Goal: Navigation & Orientation: Find specific page/section

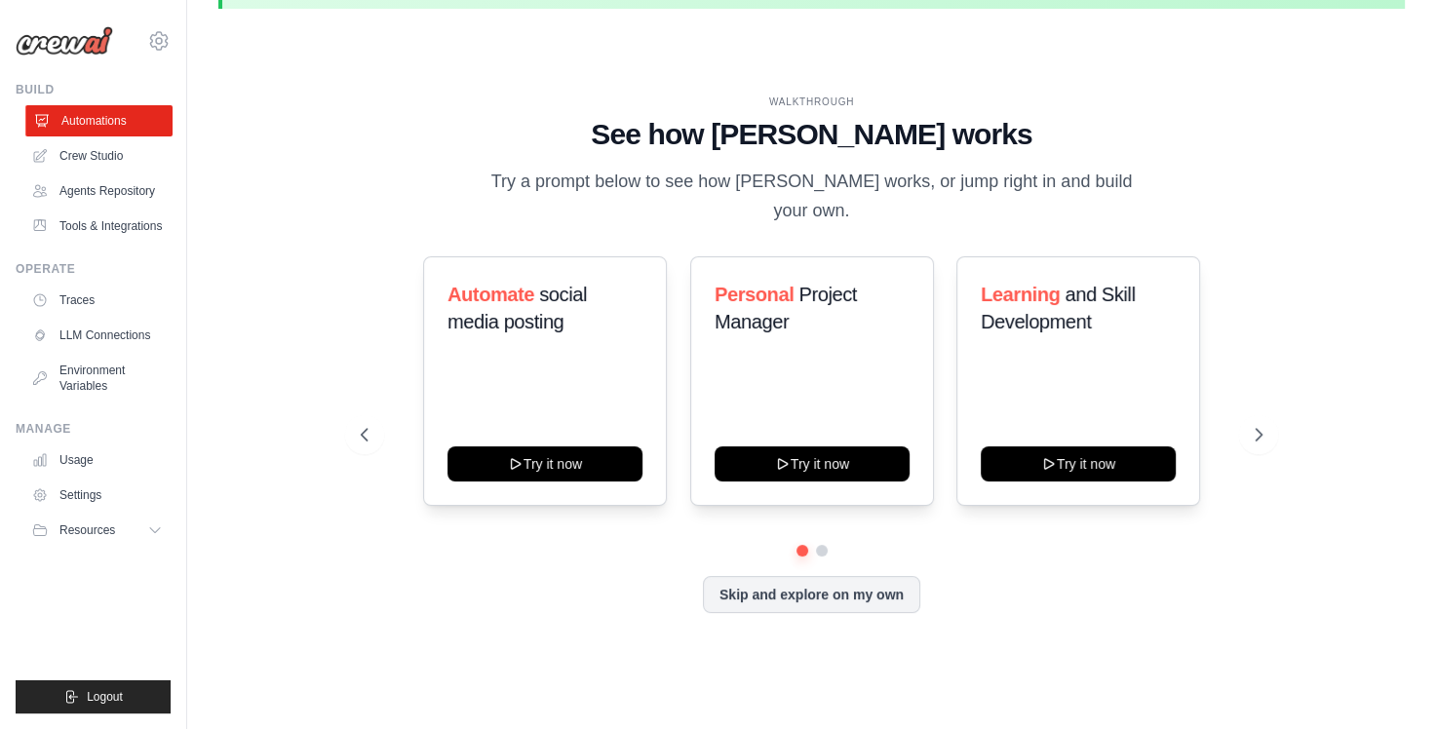
scroll to position [64, 0]
click at [94, 157] on link "Crew Studio" at bounding box center [98, 155] width 147 height 31
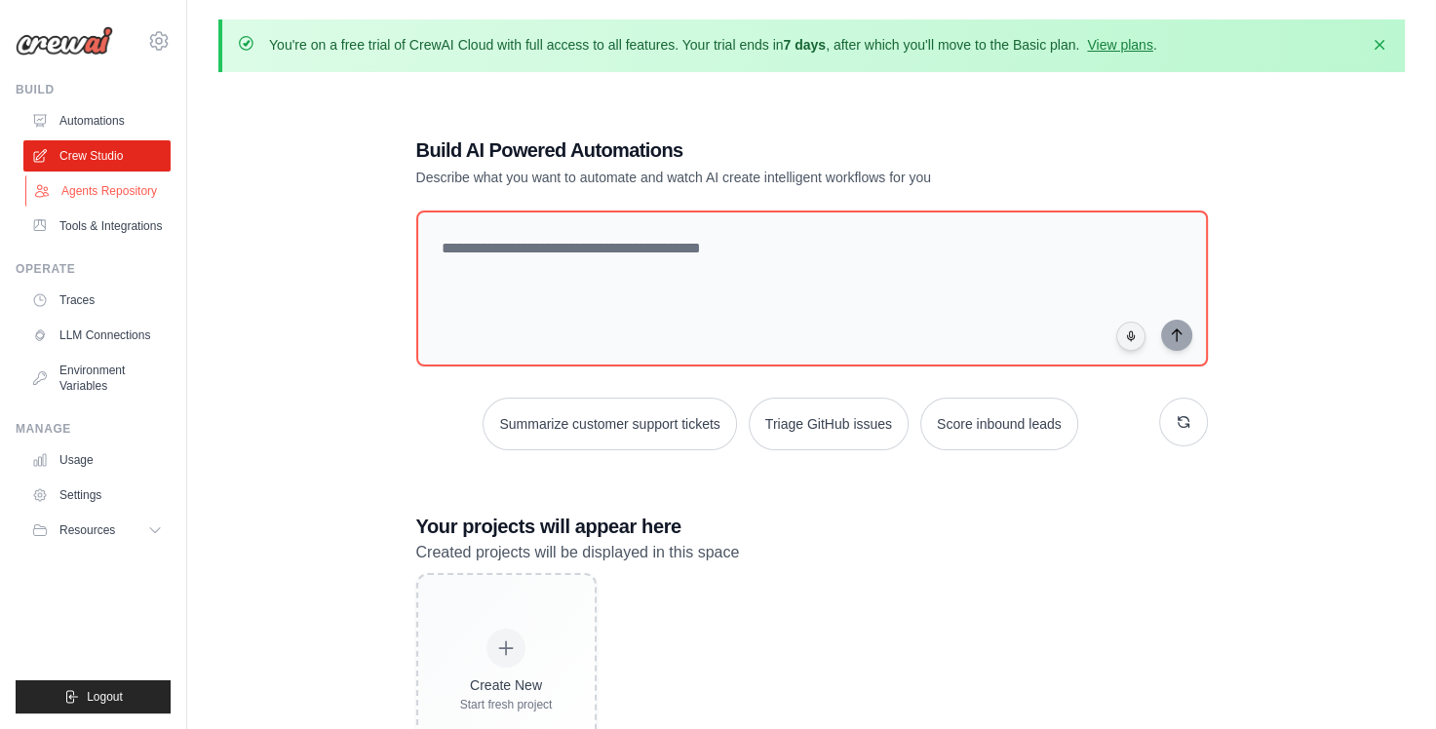
click at [123, 186] on link "Agents Repository" at bounding box center [98, 191] width 147 height 31
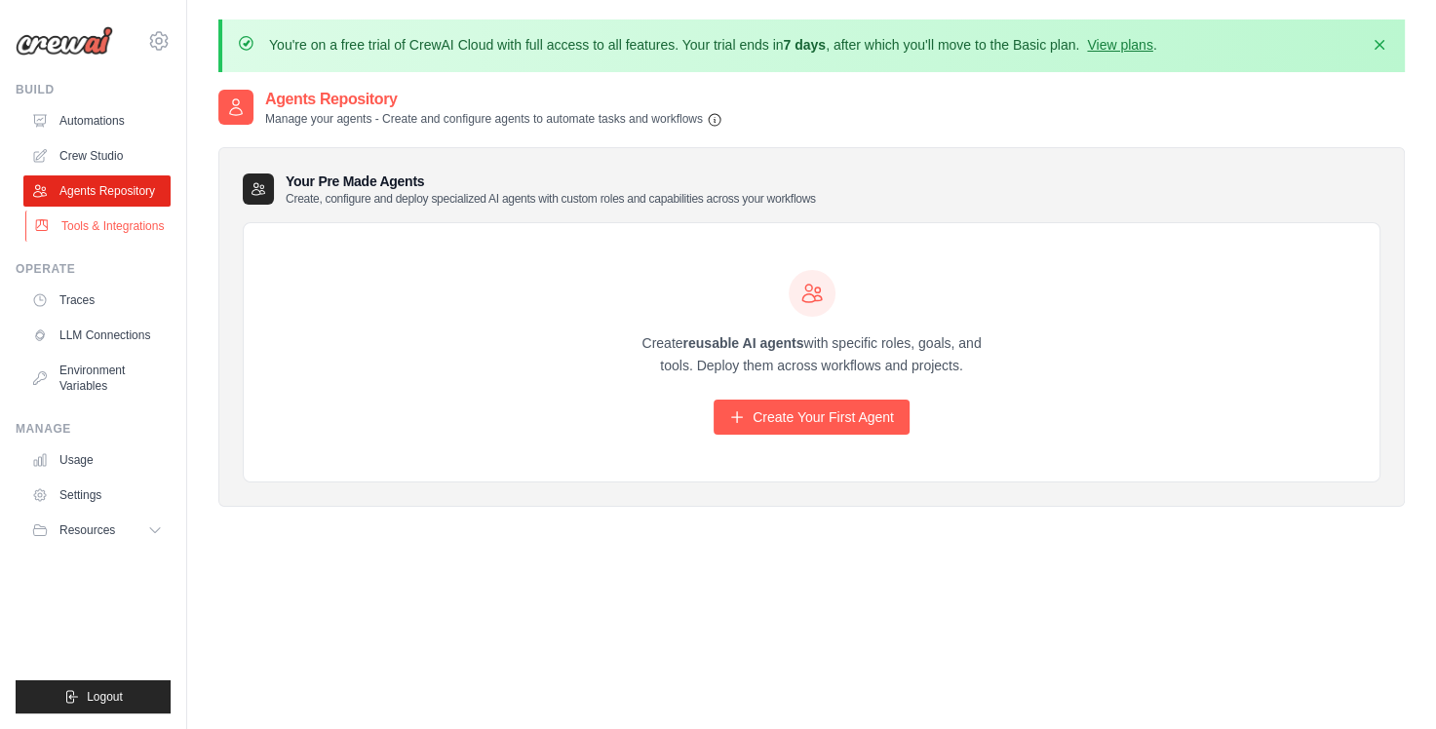
click at [114, 220] on link "Tools & Integrations" at bounding box center [98, 226] width 147 height 31
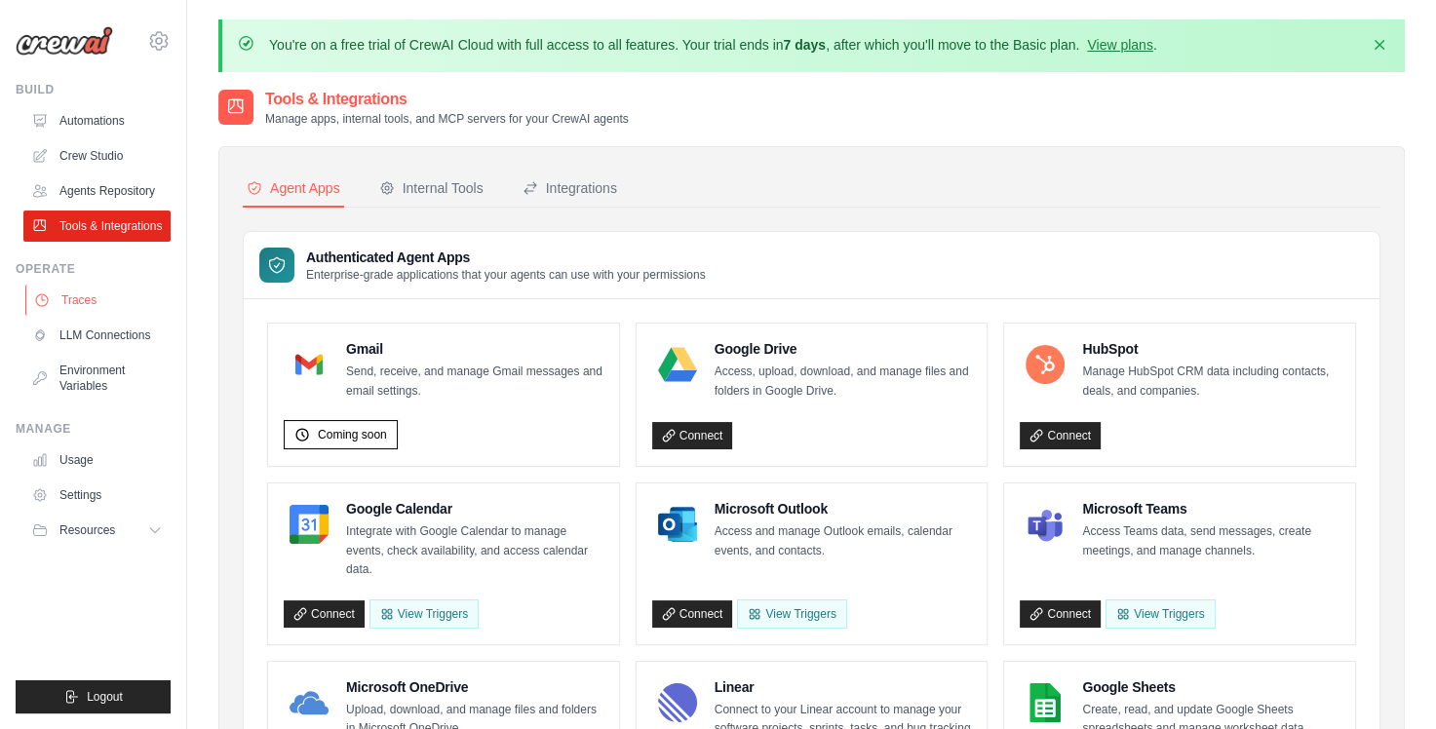
click at [72, 298] on link "Traces" at bounding box center [98, 300] width 147 height 31
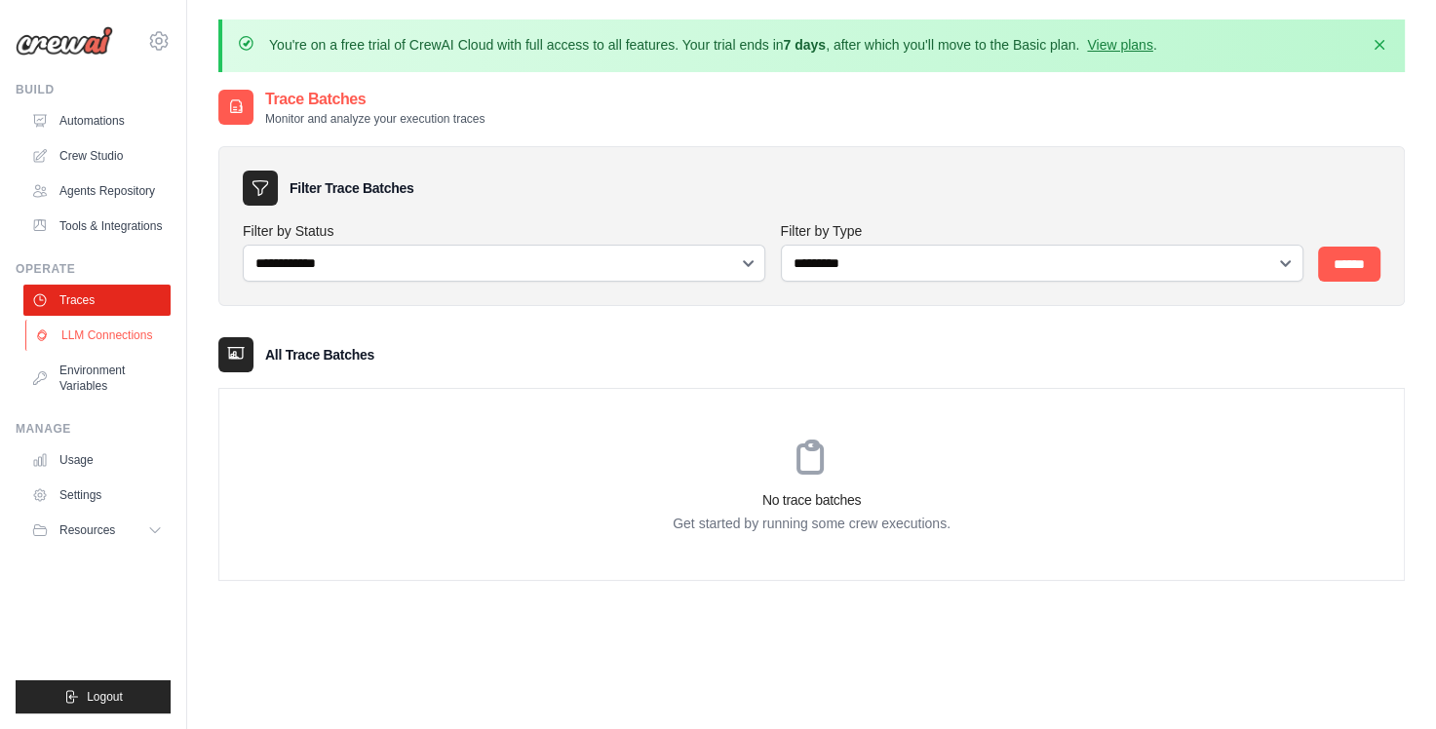
click at [93, 332] on link "LLM Connections" at bounding box center [98, 335] width 147 height 31
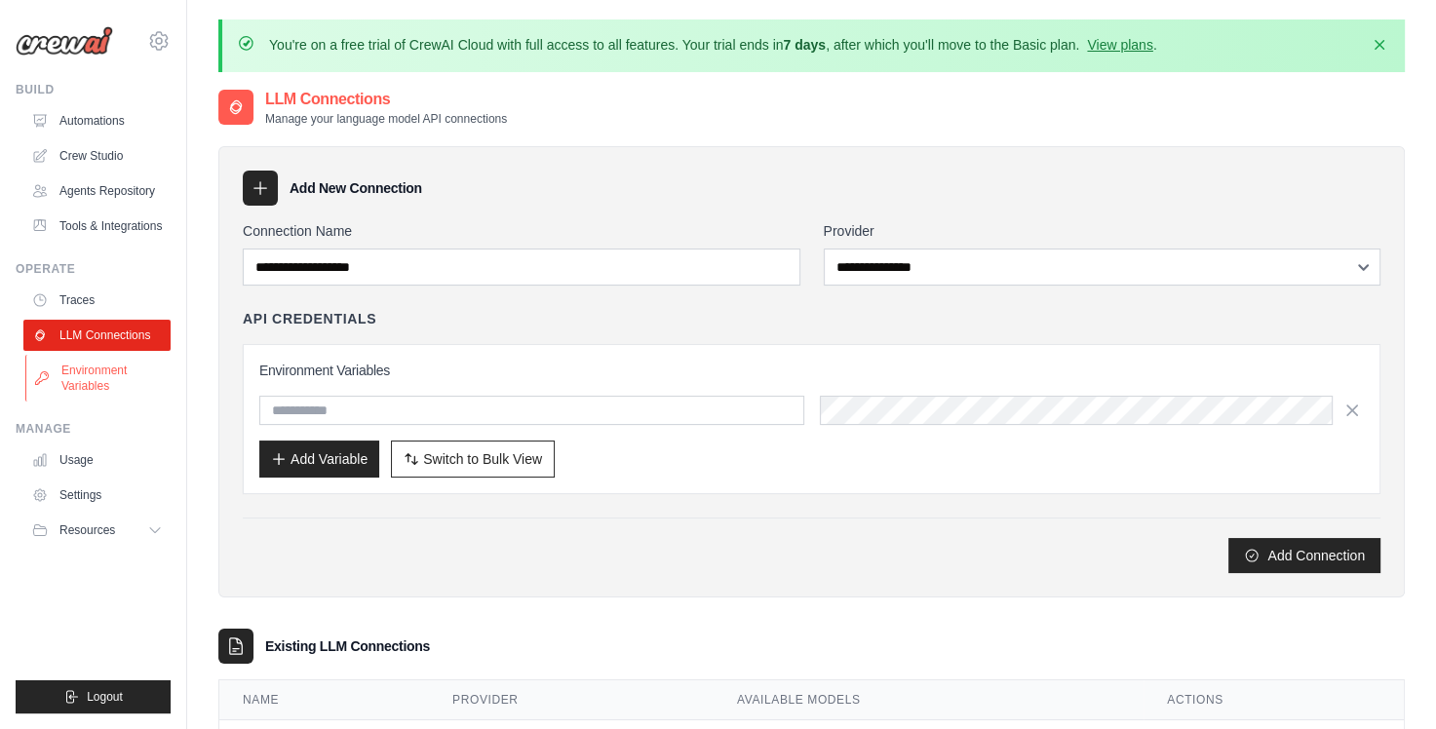
click at [92, 372] on link "Environment Variables" at bounding box center [98, 378] width 147 height 47
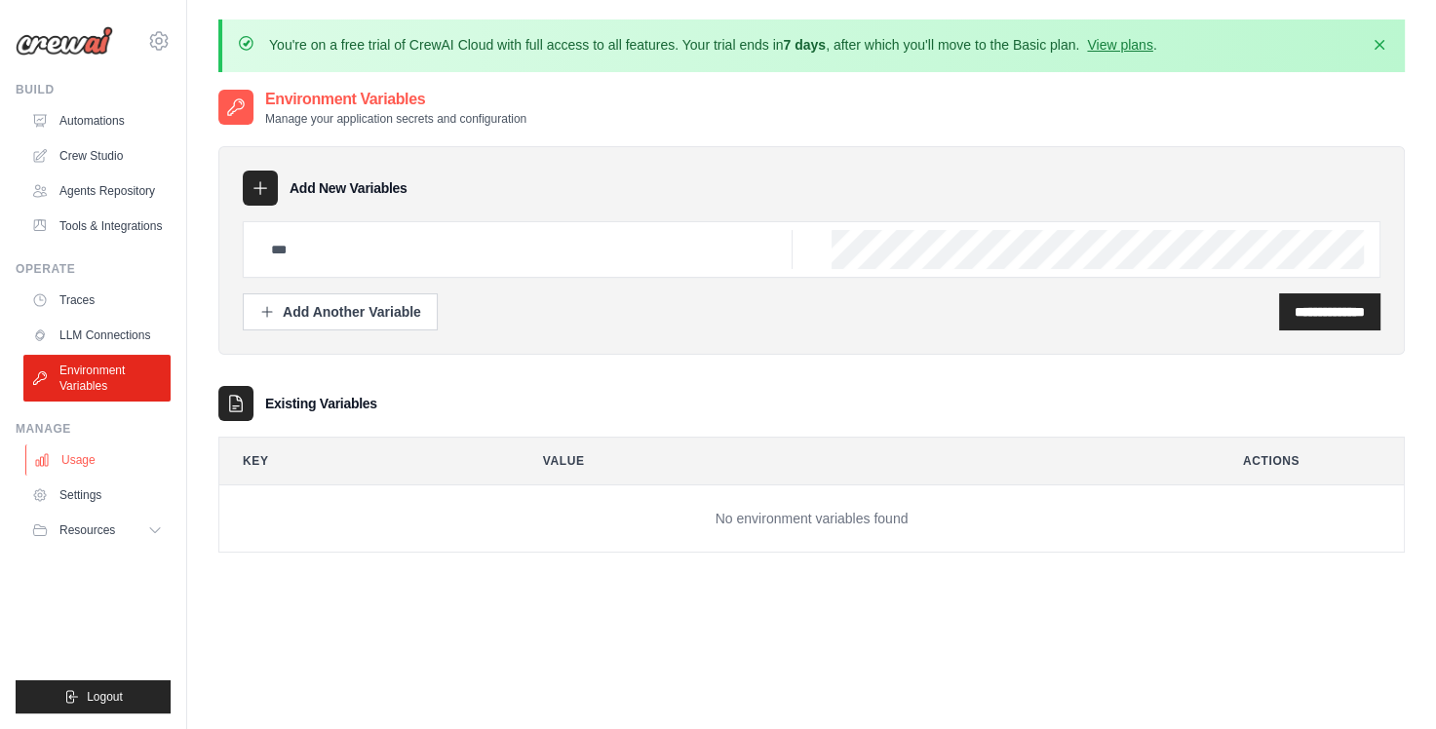
click at [72, 457] on link "Usage" at bounding box center [98, 460] width 147 height 31
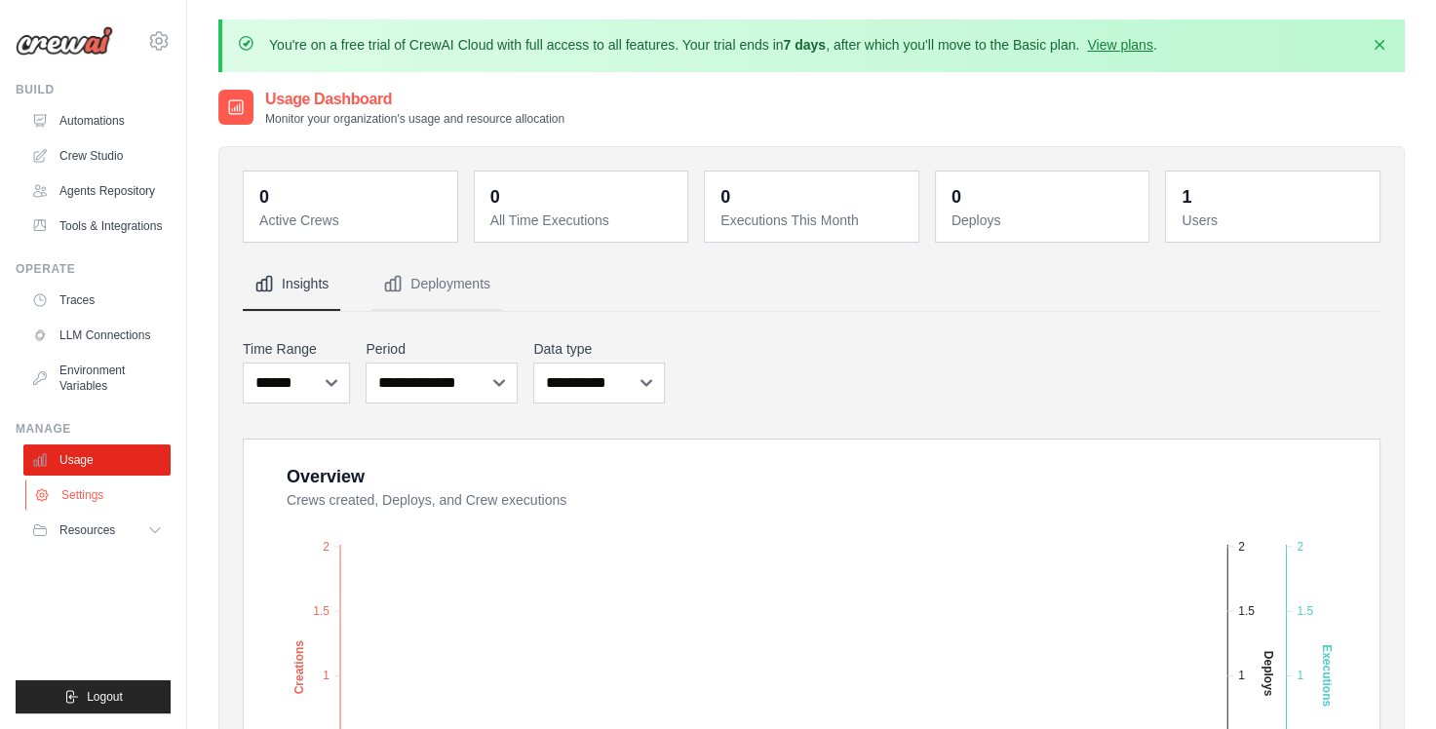
click at [83, 490] on link "Settings" at bounding box center [98, 495] width 147 height 31
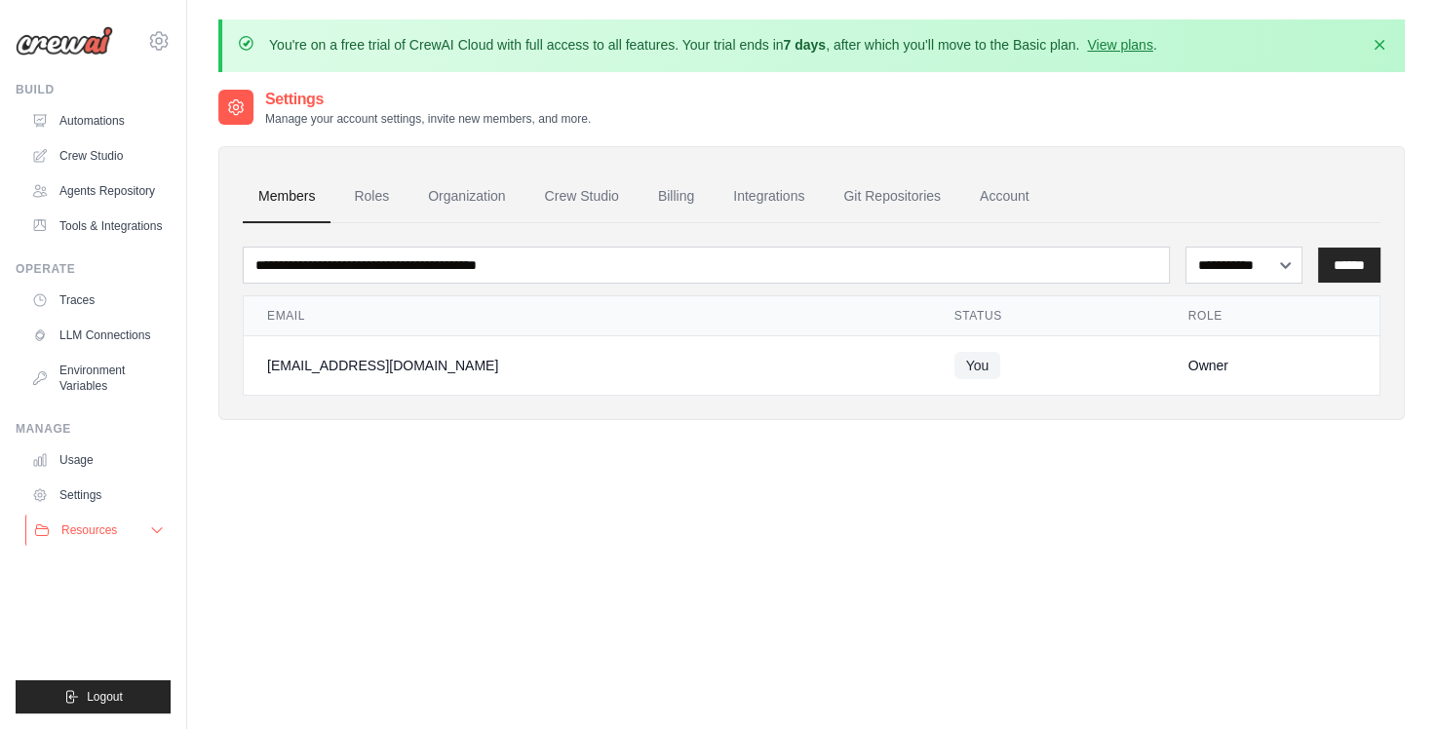
click at [104, 527] on span "Resources" at bounding box center [89, 531] width 56 height 16
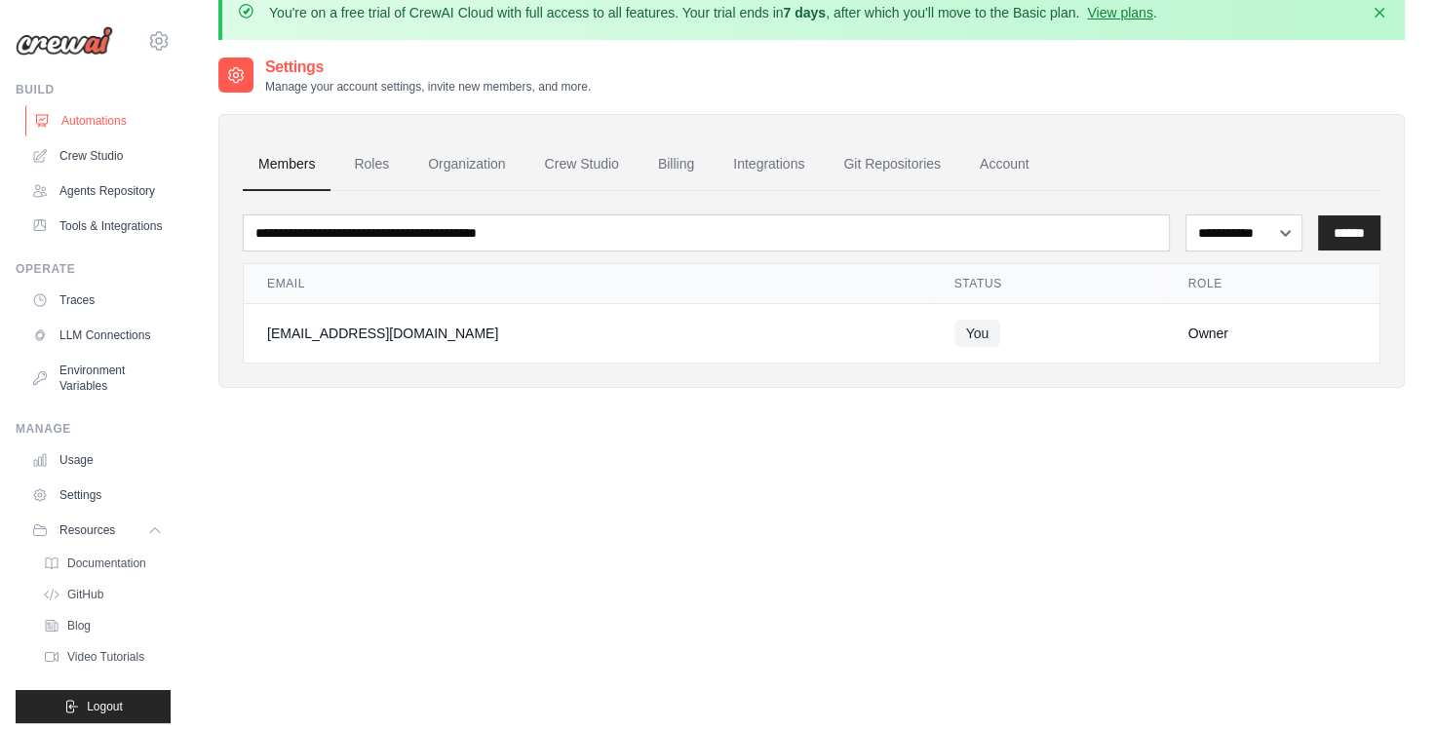
click at [84, 125] on link "Automations" at bounding box center [98, 120] width 147 height 31
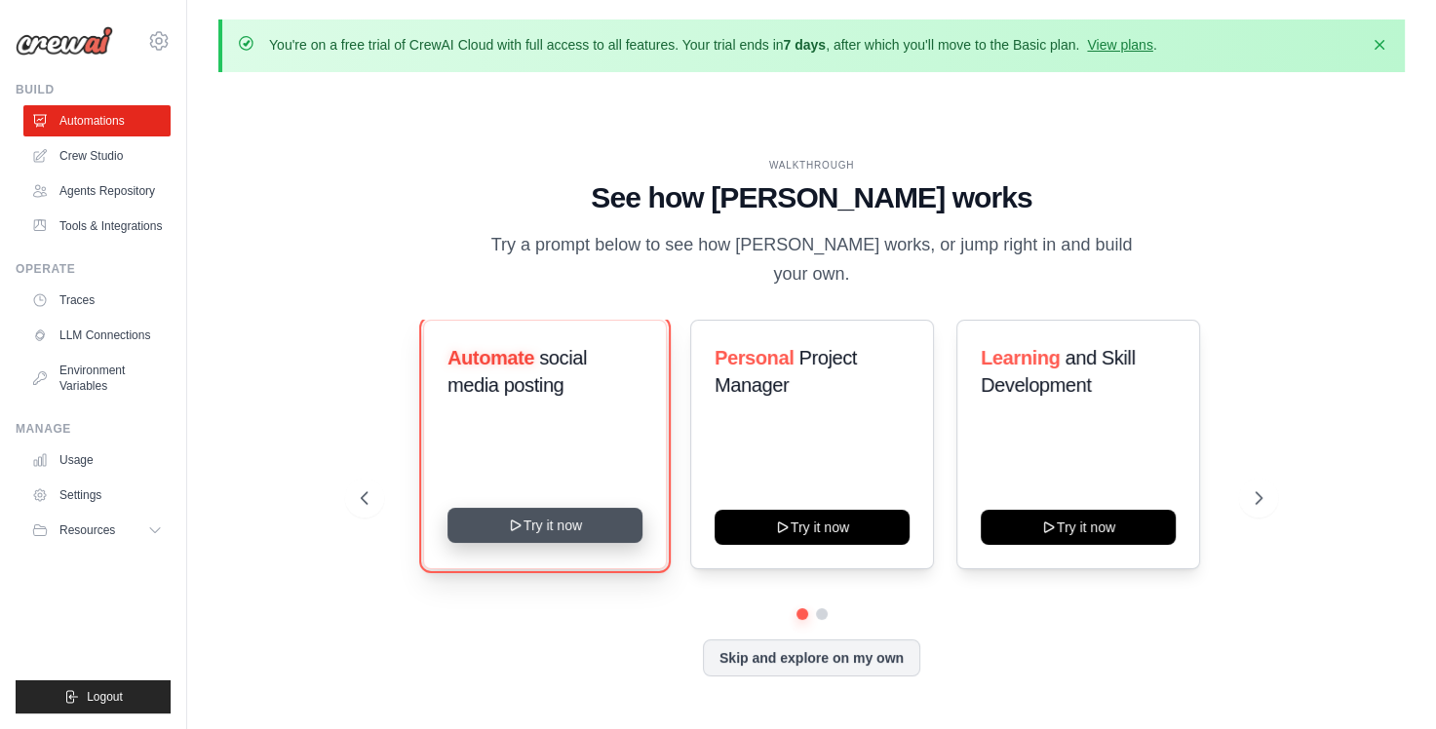
click at [537, 513] on button "Try it now" at bounding box center [545, 525] width 195 height 35
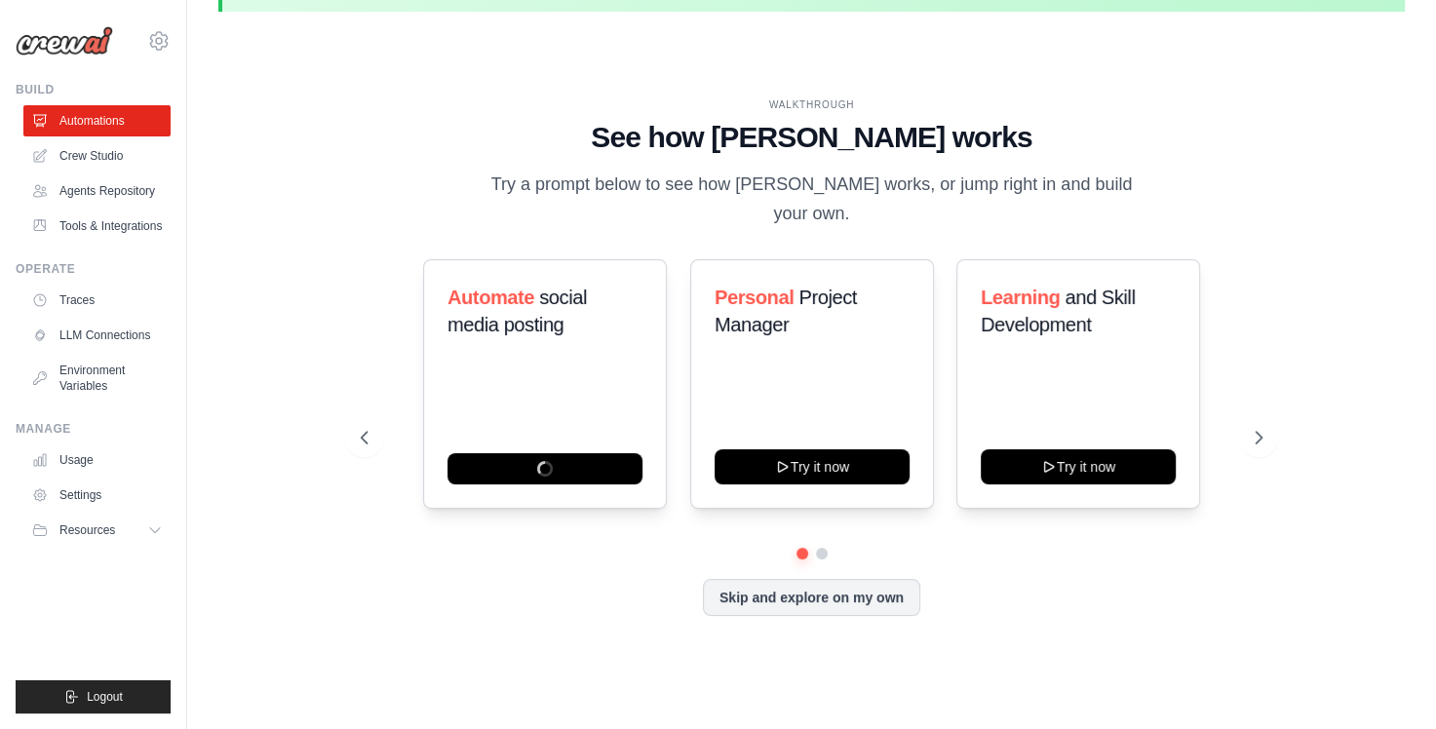
scroll to position [67, 0]
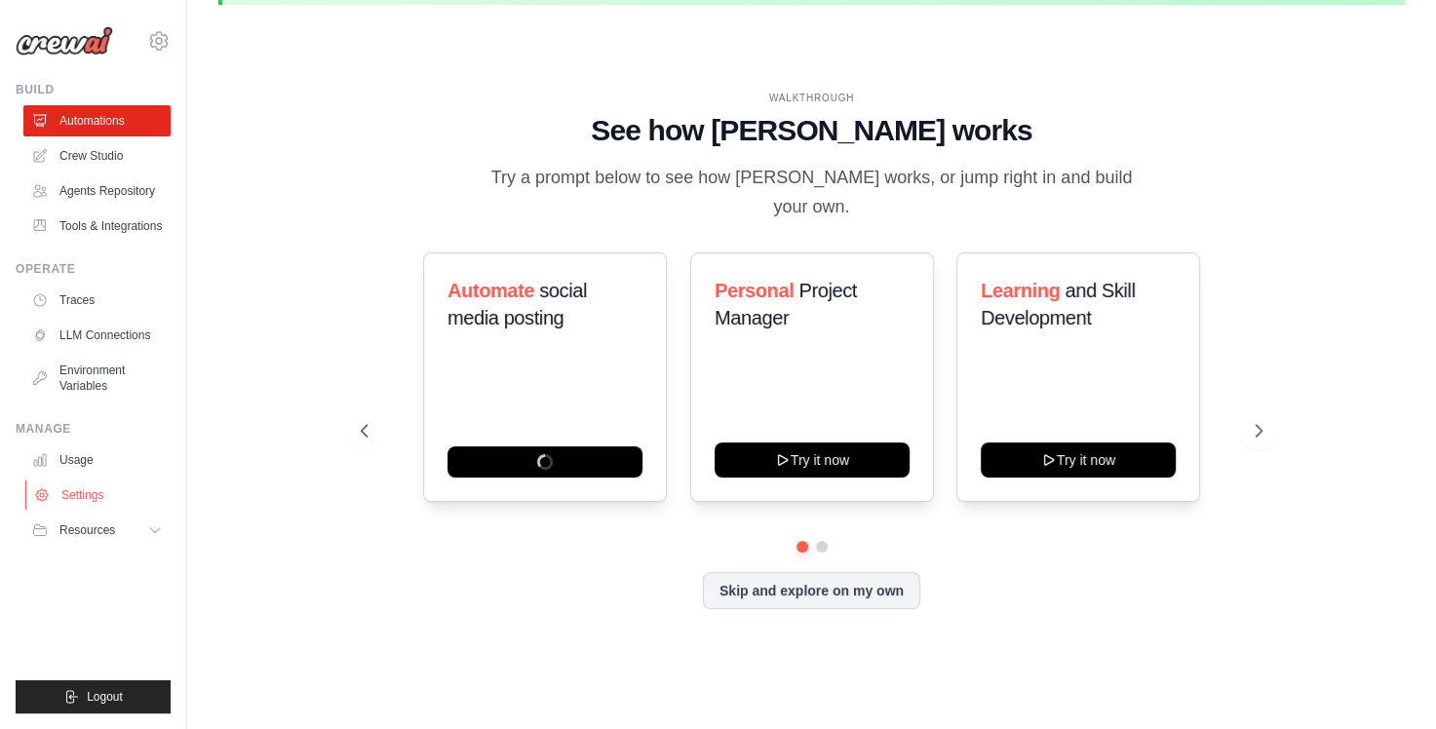
click at [74, 493] on link "Settings" at bounding box center [98, 495] width 147 height 31
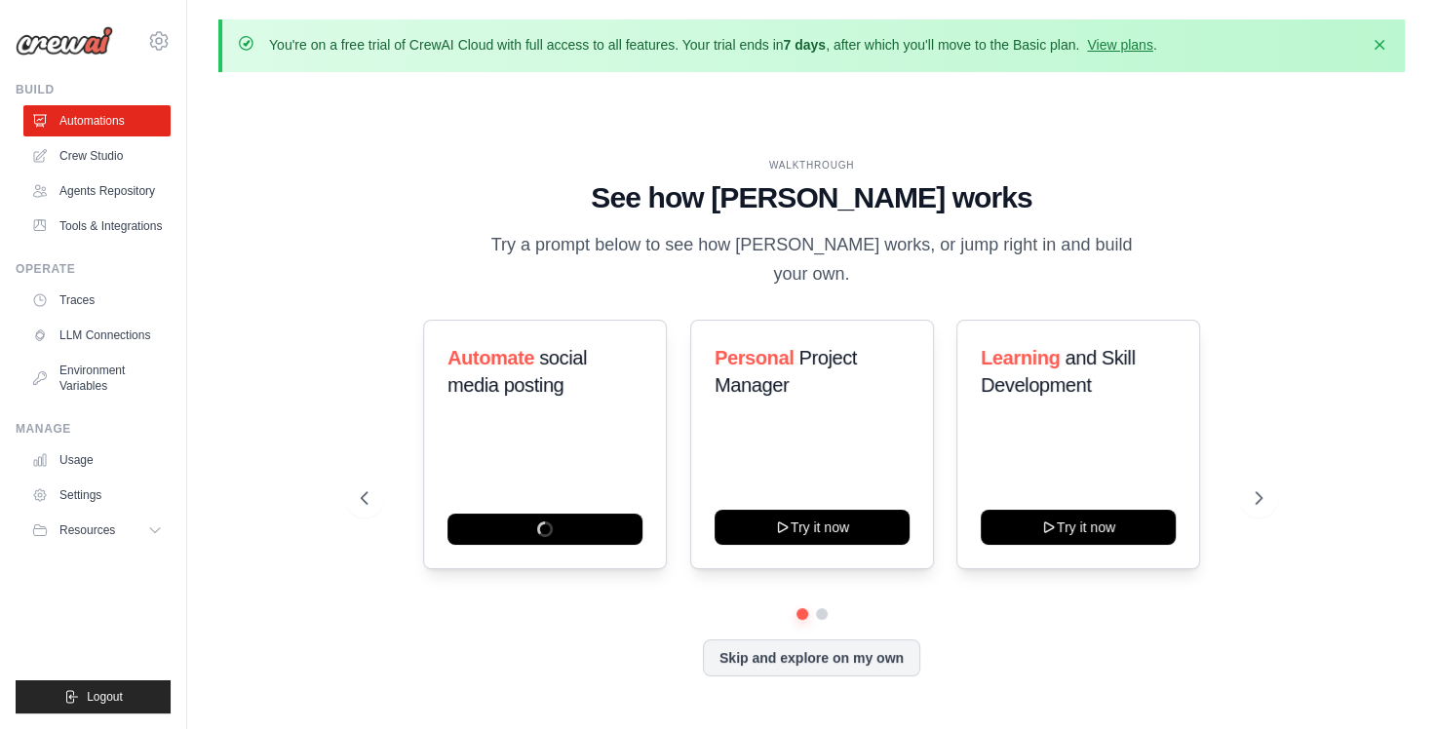
scroll to position [67, 0]
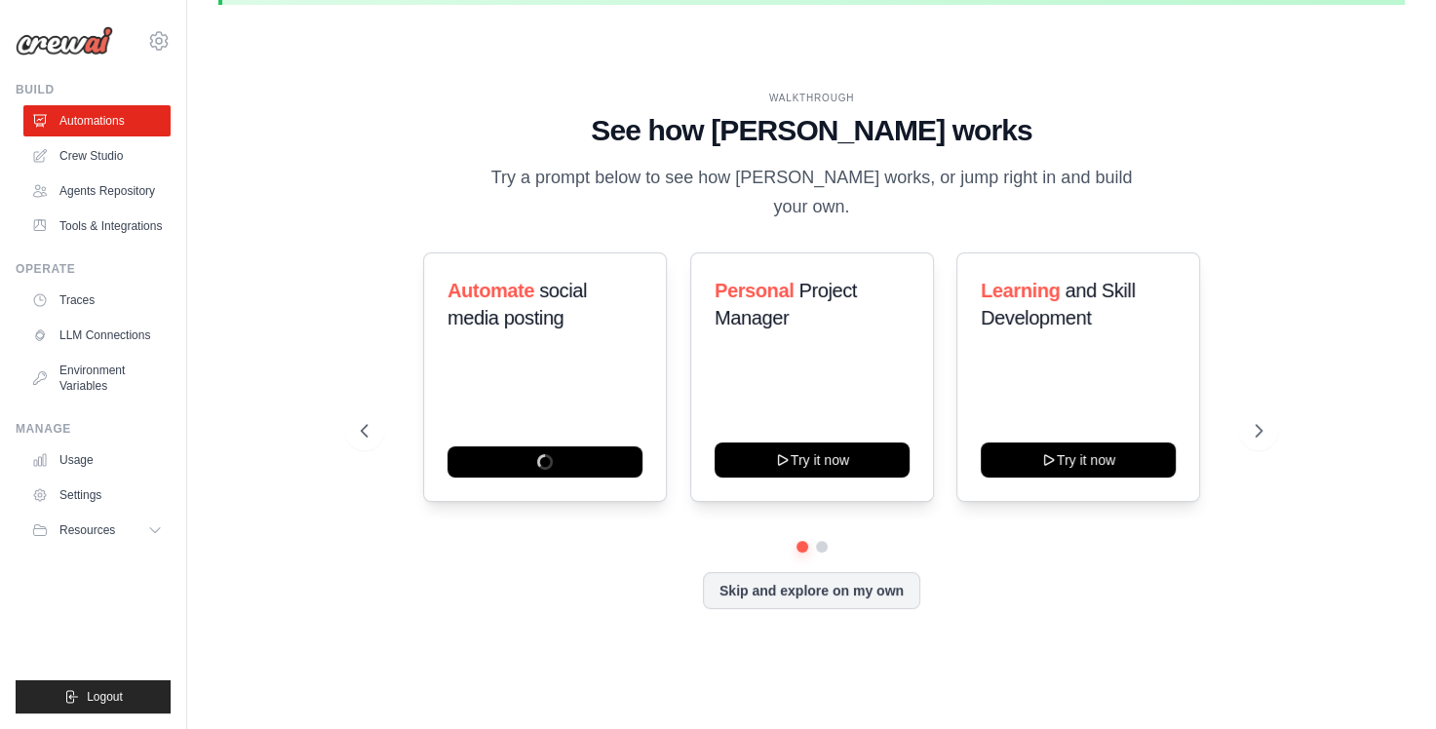
scroll to position [32, 0]
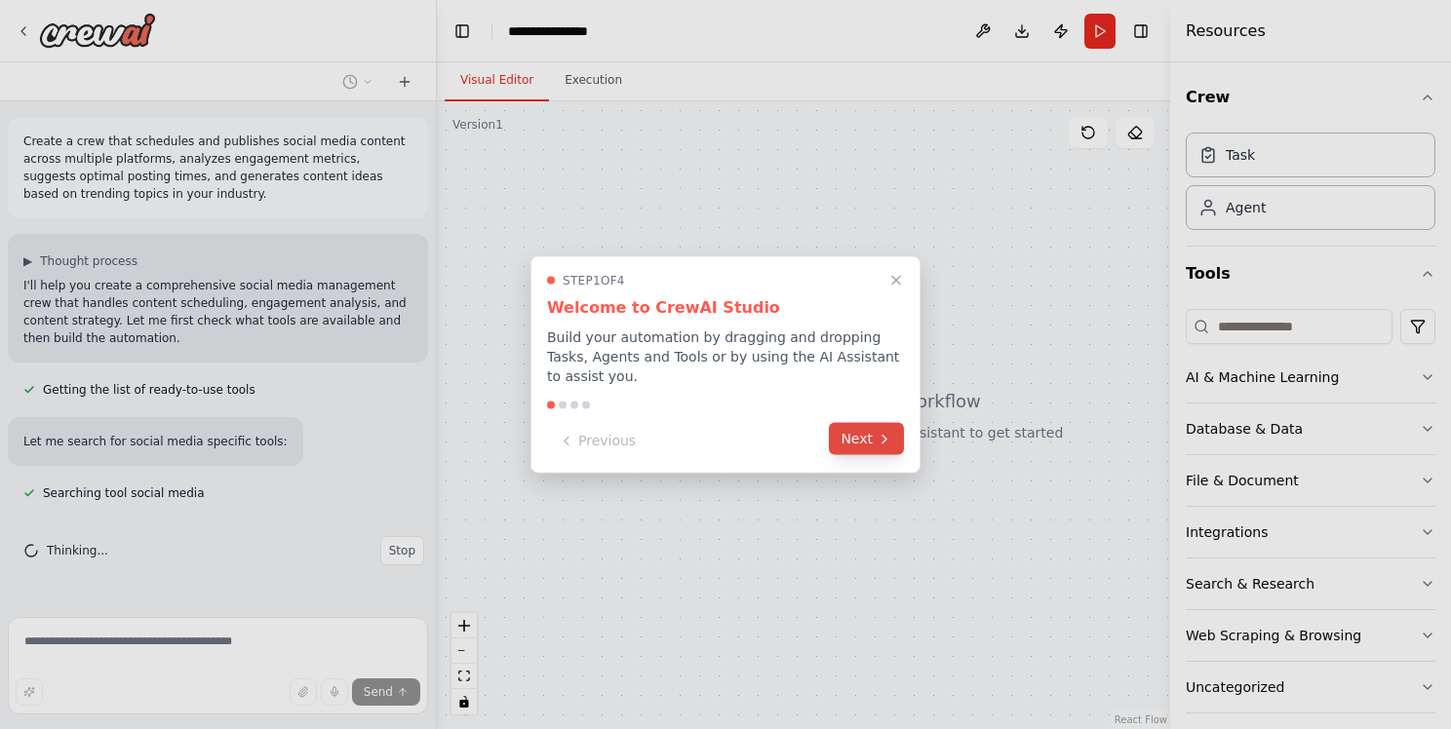
click at [879, 432] on icon at bounding box center [885, 439] width 16 height 16
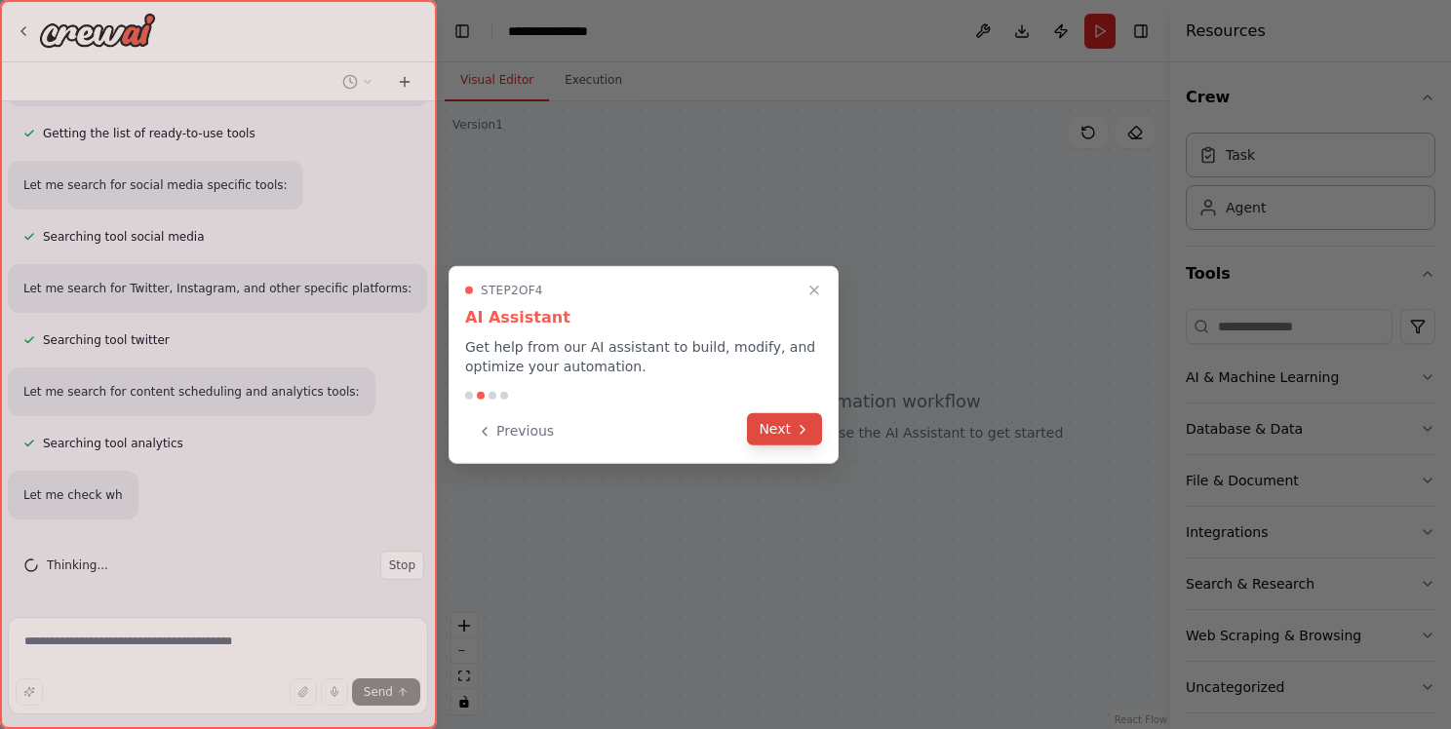
scroll to position [295, 0]
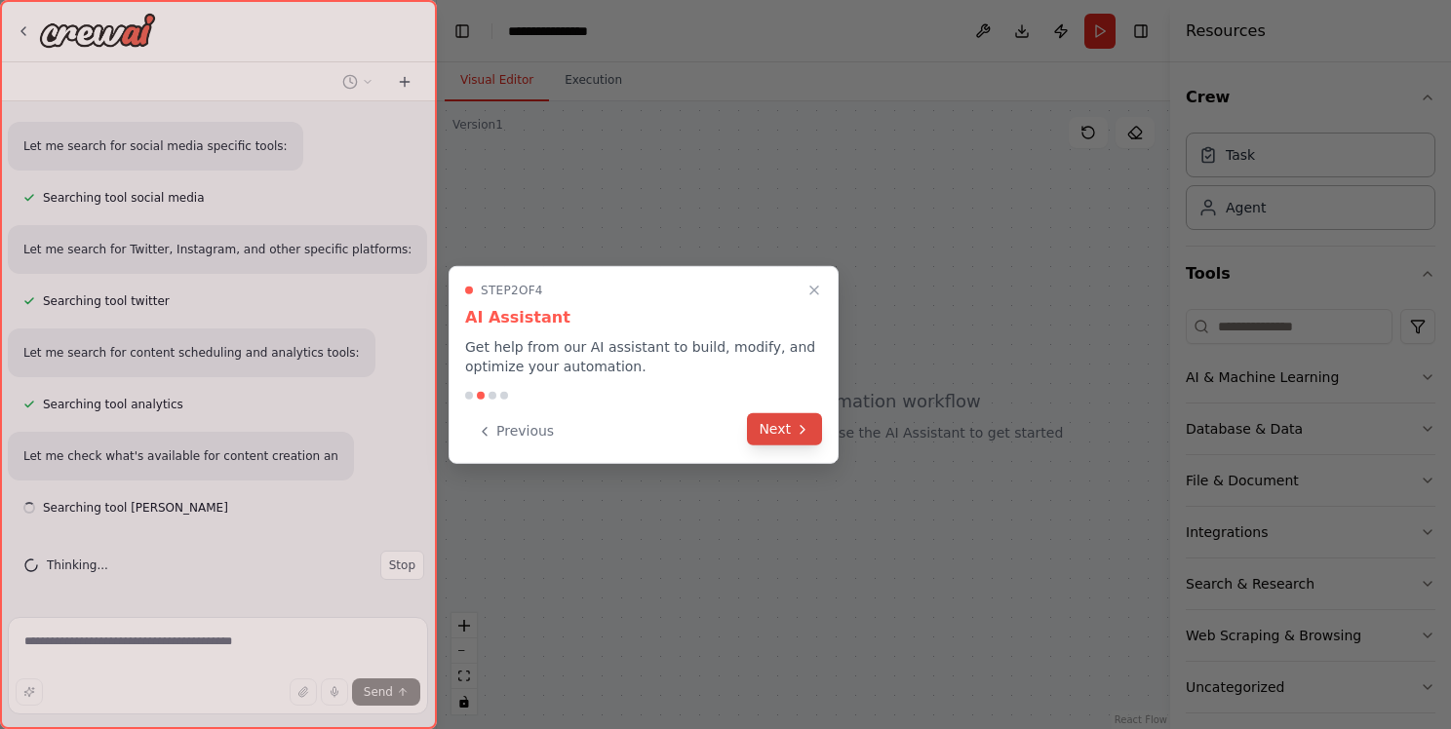
click at [772, 431] on button "Next" at bounding box center [784, 429] width 75 height 32
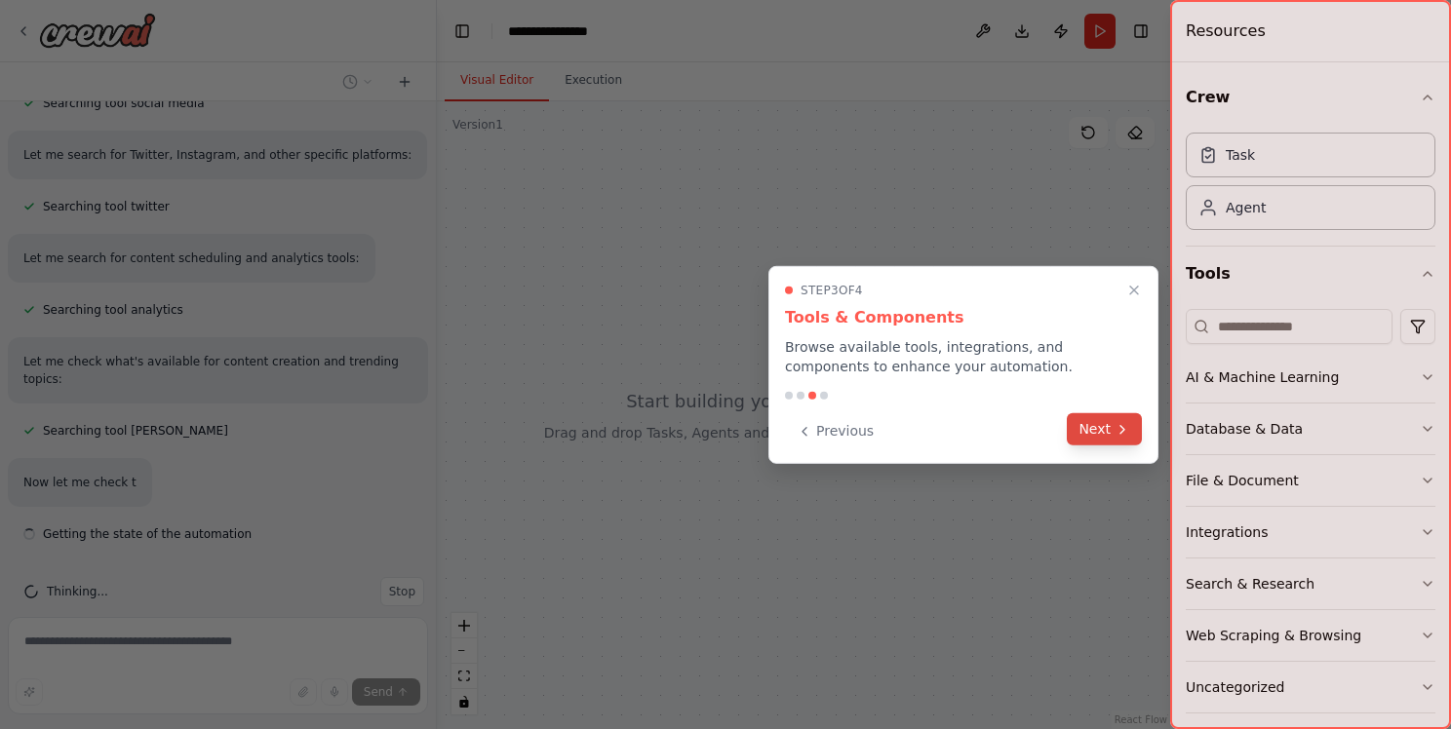
scroll to position [399, 0]
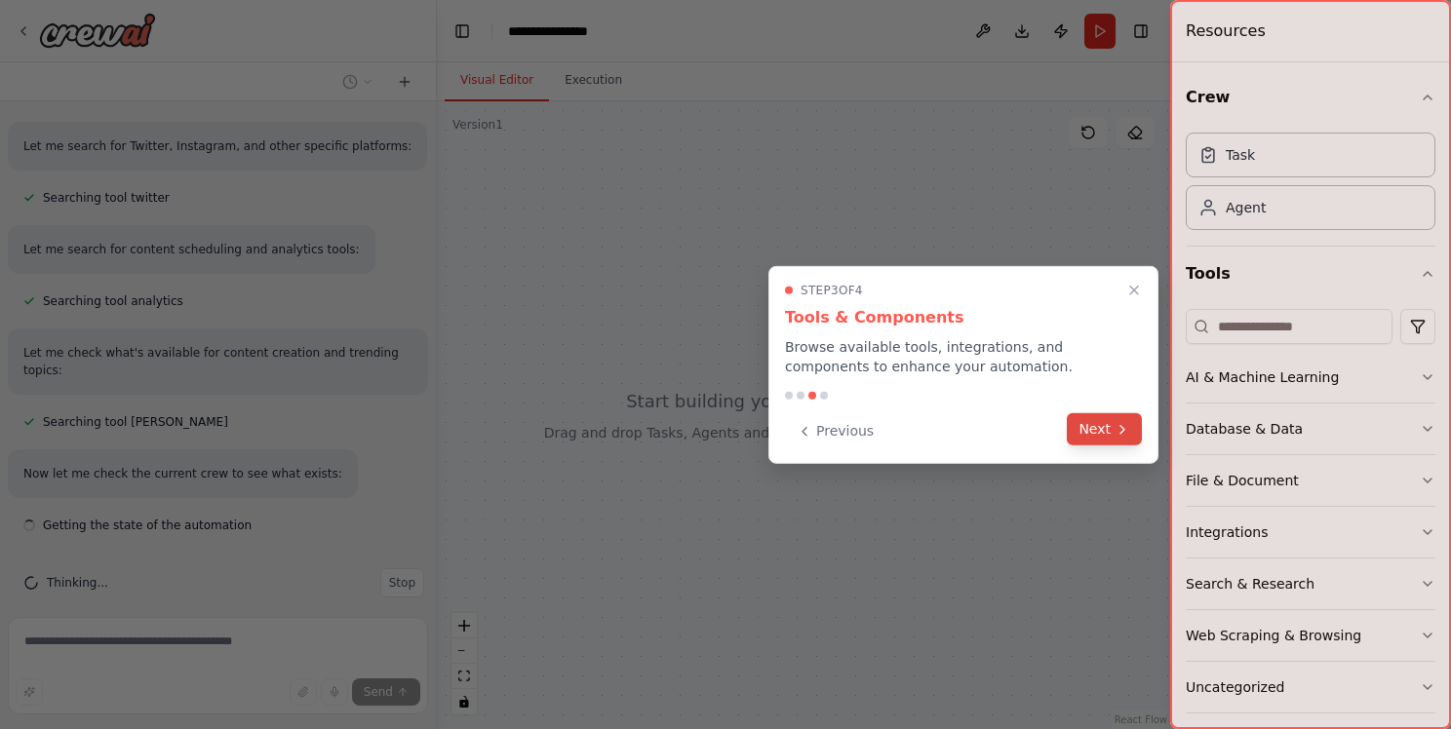
click at [1095, 437] on button "Next" at bounding box center [1104, 429] width 75 height 32
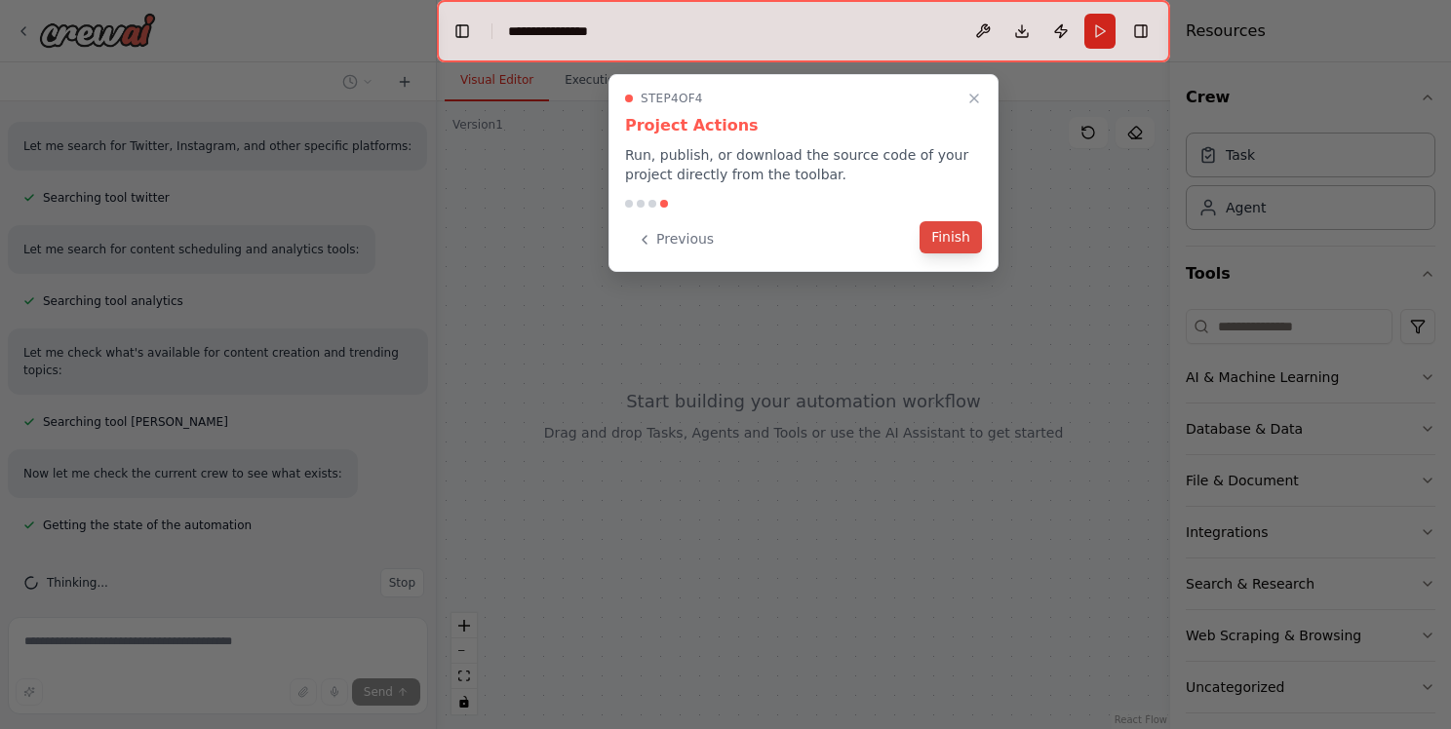
click at [957, 230] on button "Finish" at bounding box center [951, 237] width 62 height 32
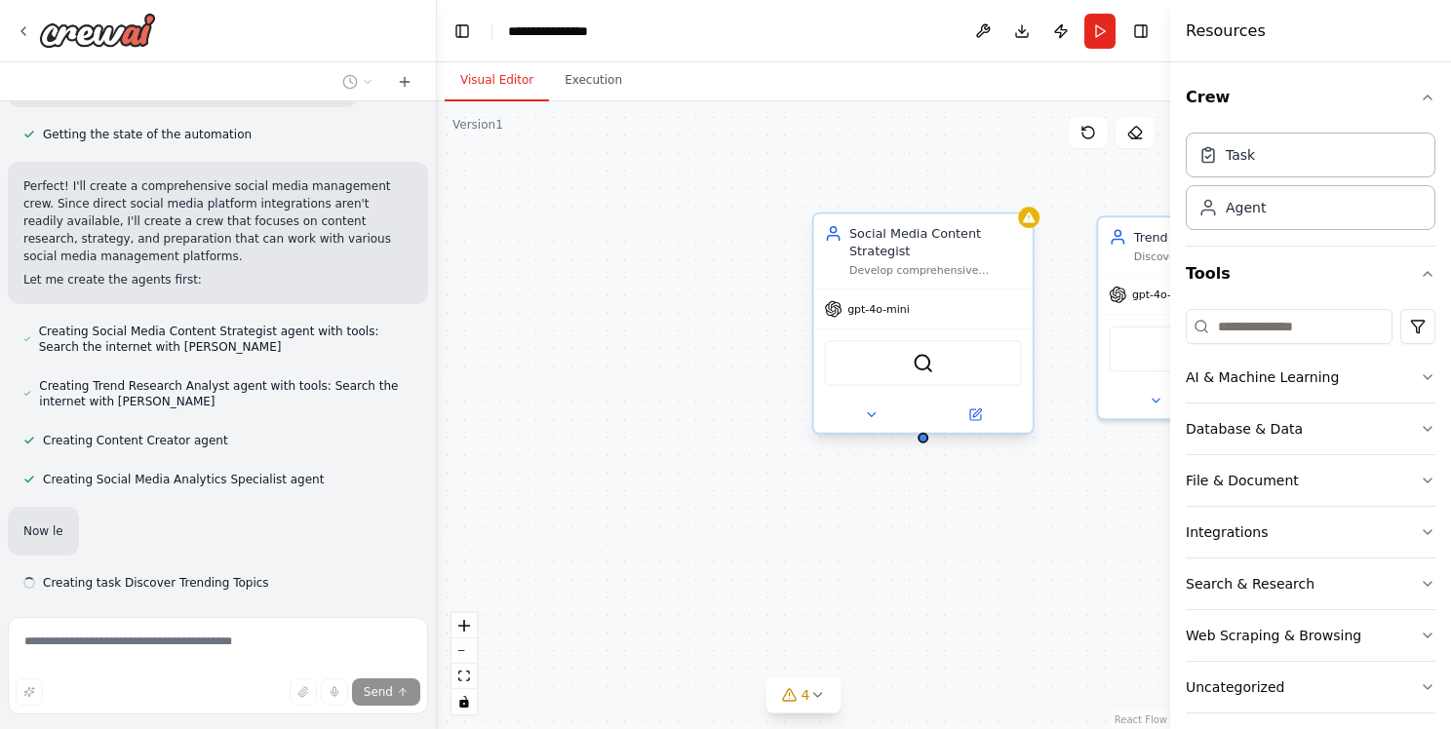
scroll to position [791, 0]
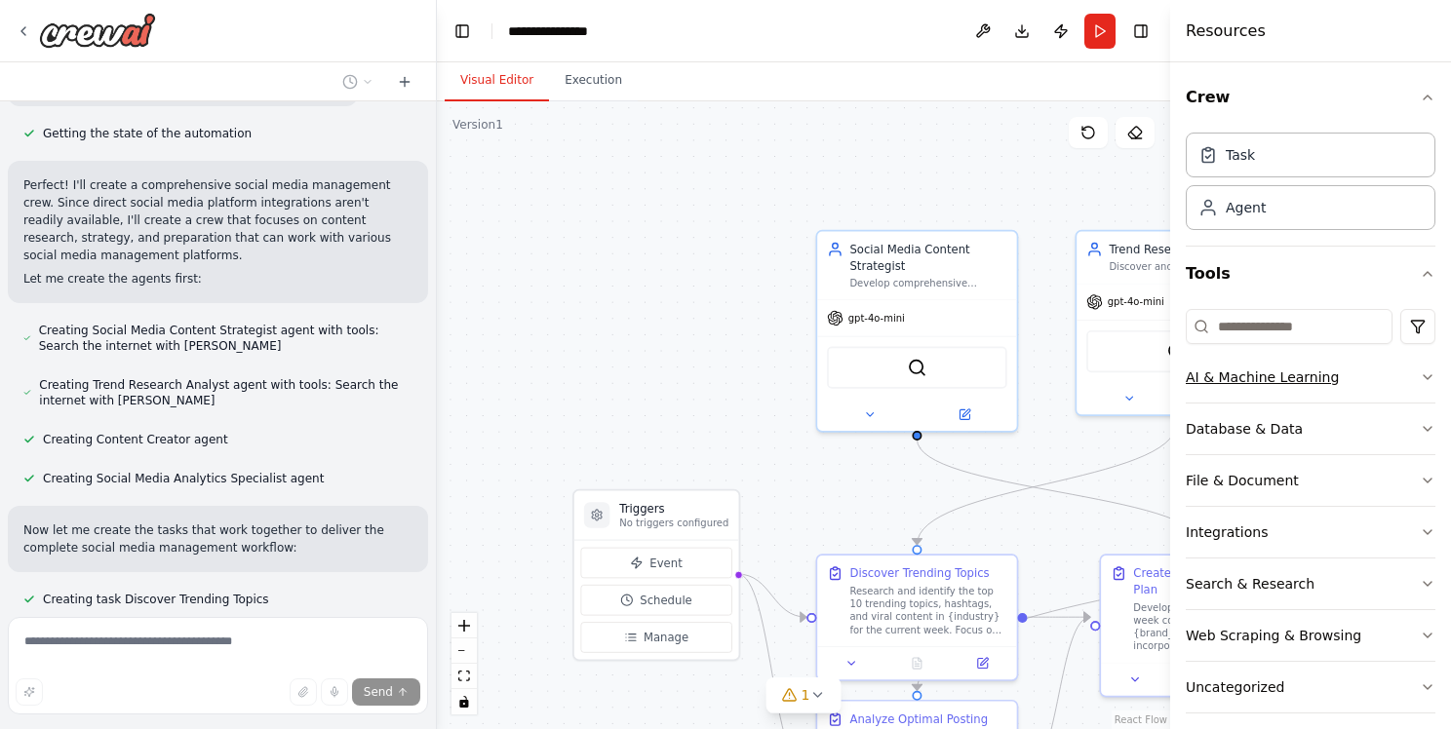
click at [1252, 374] on div "AI & Machine Learning" at bounding box center [1262, 378] width 153 height 20
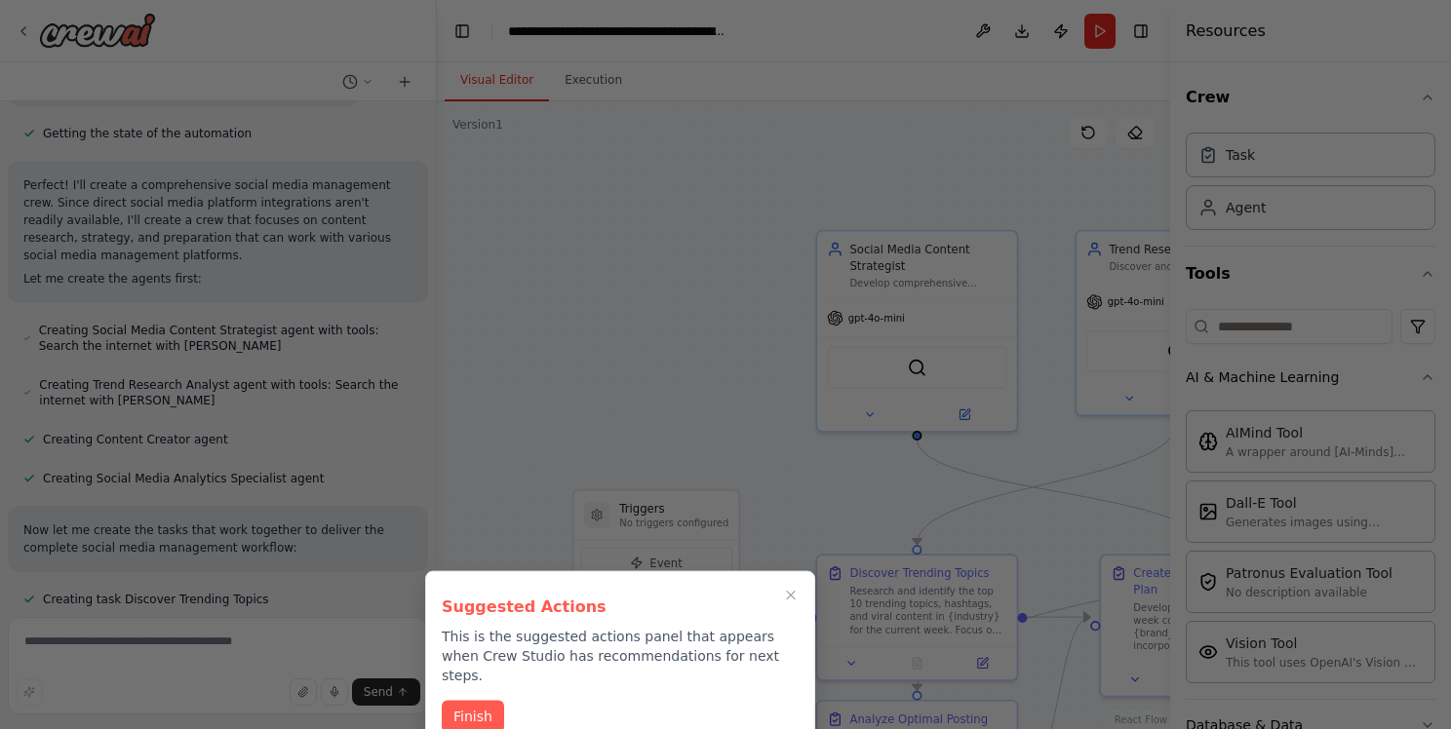
click at [1102, 540] on div at bounding box center [725, 364] width 1451 height 729
click at [471, 699] on button "Finish" at bounding box center [473, 715] width 62 height 32
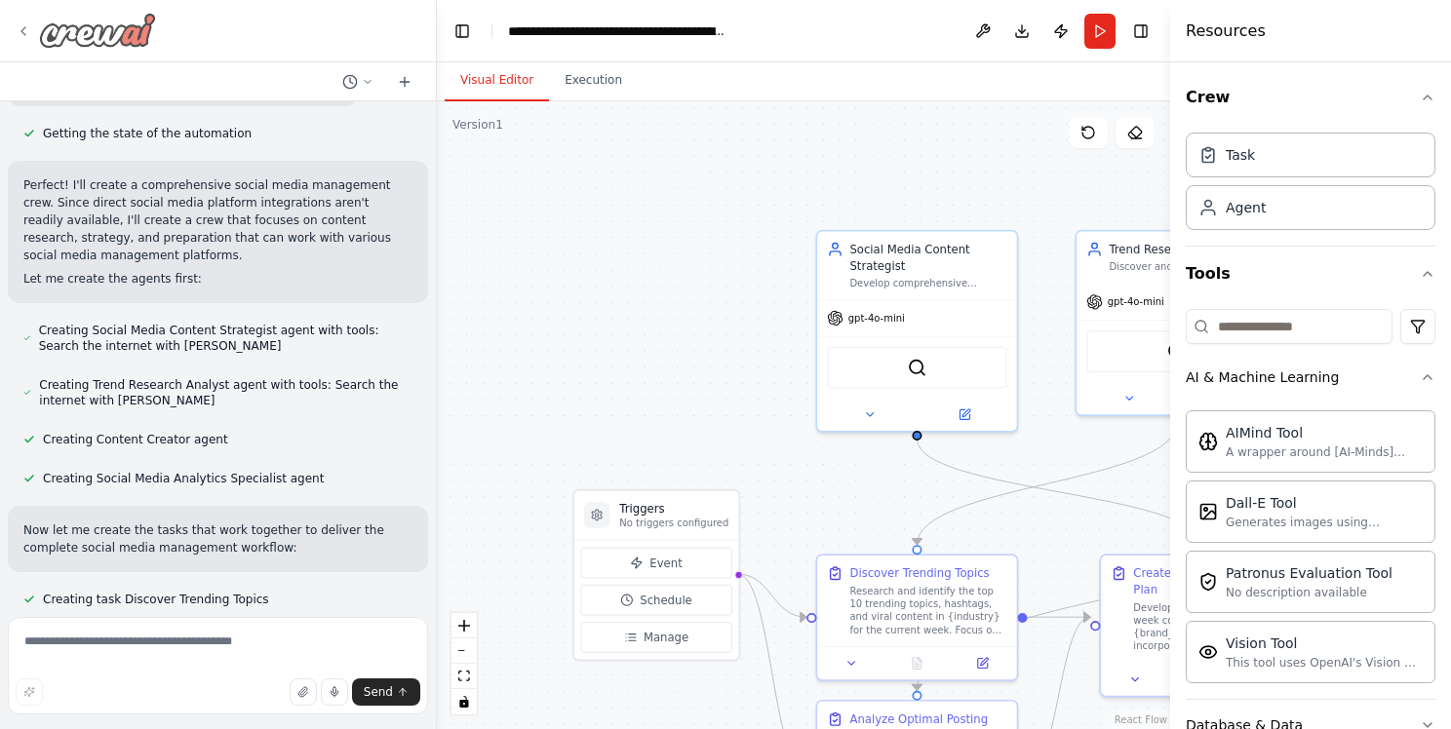
click at [102, 38] on img at bounding box center [97, 30] width 117 height 35
